Goal: Information Seeking & Learning: Learn about a topic

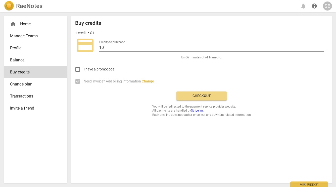
click at [31, 22] on div "home Home" at bounding box center [33, 24] width 47 height 6
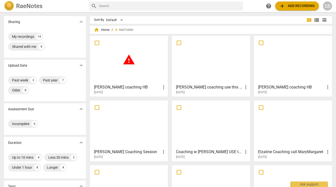
click at [150, 59] on div "warning" at bounding box center [129, 60] width 74 height 44
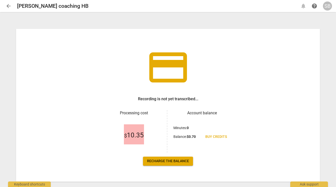
click at [8, 8] on span "arrow_back" at bounding box center [9, 6] width 6 height 6
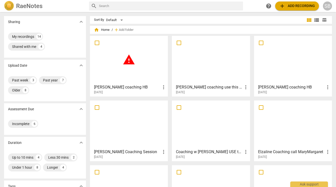
click at [97, 41] on input "checkbox" at bounding box center [97, 43] width 11 height 6
checkbox input "false"
click at [318, 29] on span "Delete" at bounding box center [318, 30] width 11 height 4
click at [217, 69] on div at bounding box center [211, 60] width 74 height 44
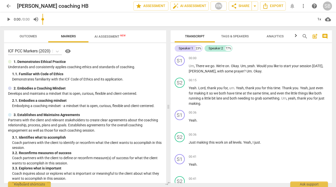
click at [103, 34] on span "AI Assessment New" at bounding box center [109, 37] width 43 height 8
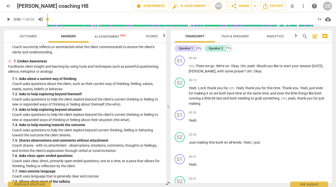
scroll to position [552, 0]
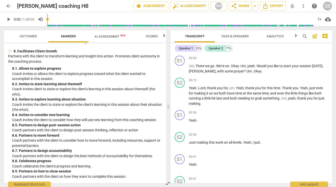
click at [106, 33] on span "AI Assessment New" at bounding box center [109, 37] width 43 height 8
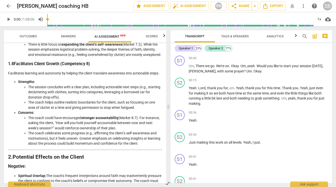
scroll to position [902, 0]
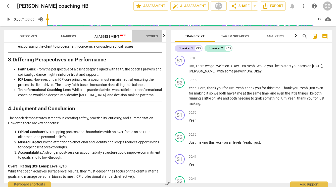
click at [155, 35] on span "Scores" at bounding box center [152, 36] width 12 height 4
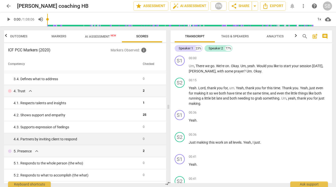
scroll to position [97, 0]
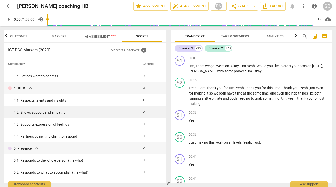
click at [86, 110] on td "4. 2. Shows support and empathy" at bounding box center [72, 113] width 137 height 12
click at [143, 112] on span "25" at bounding box center [145, 112] width 4 height 4
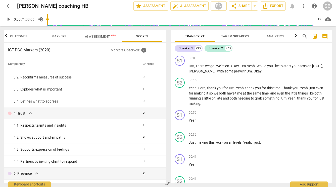
scroll to position [0, 0]
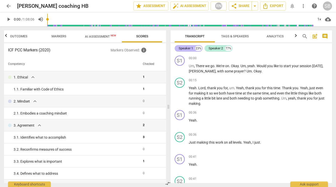
click at [189, 48] on div "Speaker 1" at bounding box center [186, 48] width 14 height 5
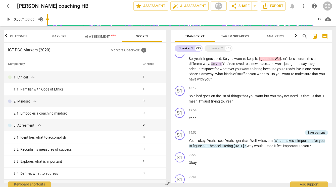
scroll to position [555, 0]
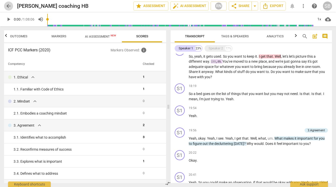
click at [10, 4] on span "arrow_back" at bounding box center [9, 6] width 6 height 6
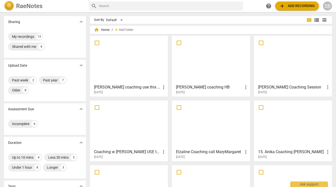
click at [285, 56] on div at bounding box center [293, 60] width 74 height 44
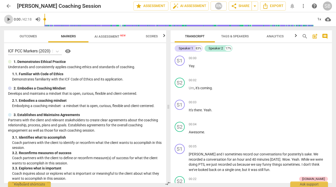
click at [9, 19] on span "play_arrow" at bounding box center [9, 19] width 6 height 6
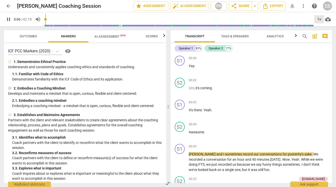
click at [319, 20] on div "1x" at bounding box center [319, 19] width 10 height 8
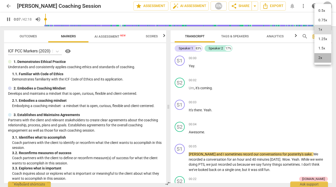
click at [321, 59] on li "2x" at bounding box center [322, 58] width 17 height 10
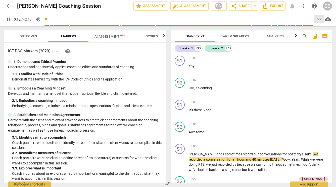
click at [318, 20] on div "2x" at bounding box center [319, 19] width 10 height 8
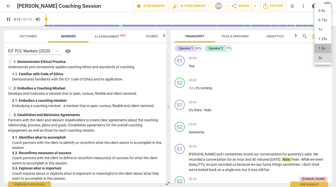
click at [318, 45] on li "1.5x" at bounding box center [322, 49] width 17 height 10
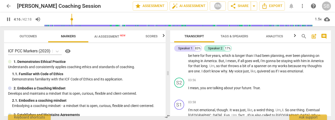
scroll to position [723, 0]
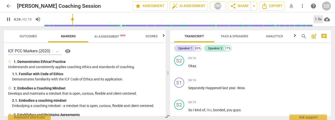
click at [321, 20] on div "1.5x" at bounding box center [319, 19] width 10 height 8
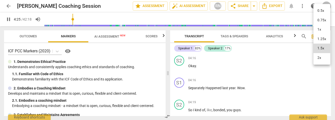
click at [319, 59] on li "2x" at bounding box center [322, 58] width 17 height 10
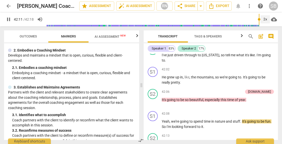
scroll to position [6579, 0]
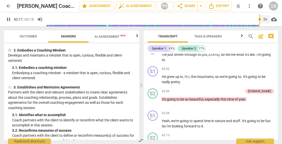
type input "2538"
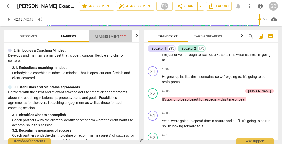
click at [111, 36] on span "AI Assessment New" at bounding box center [109, 37] width 31 height 4
